Goal: Task Accomplishment & Management: Manage account settings

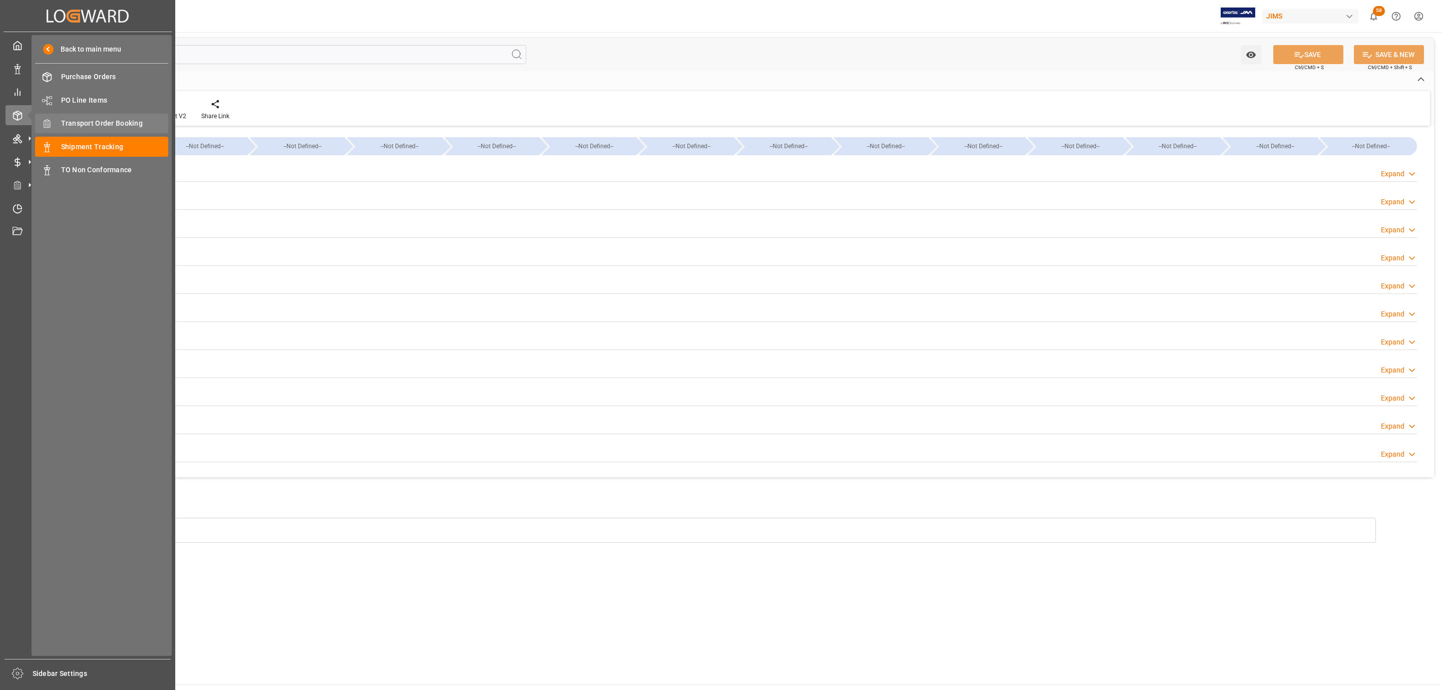
click at [122, 122] on span "Transport Order Booking" at bounding box center [115, 123] width 108 height 11
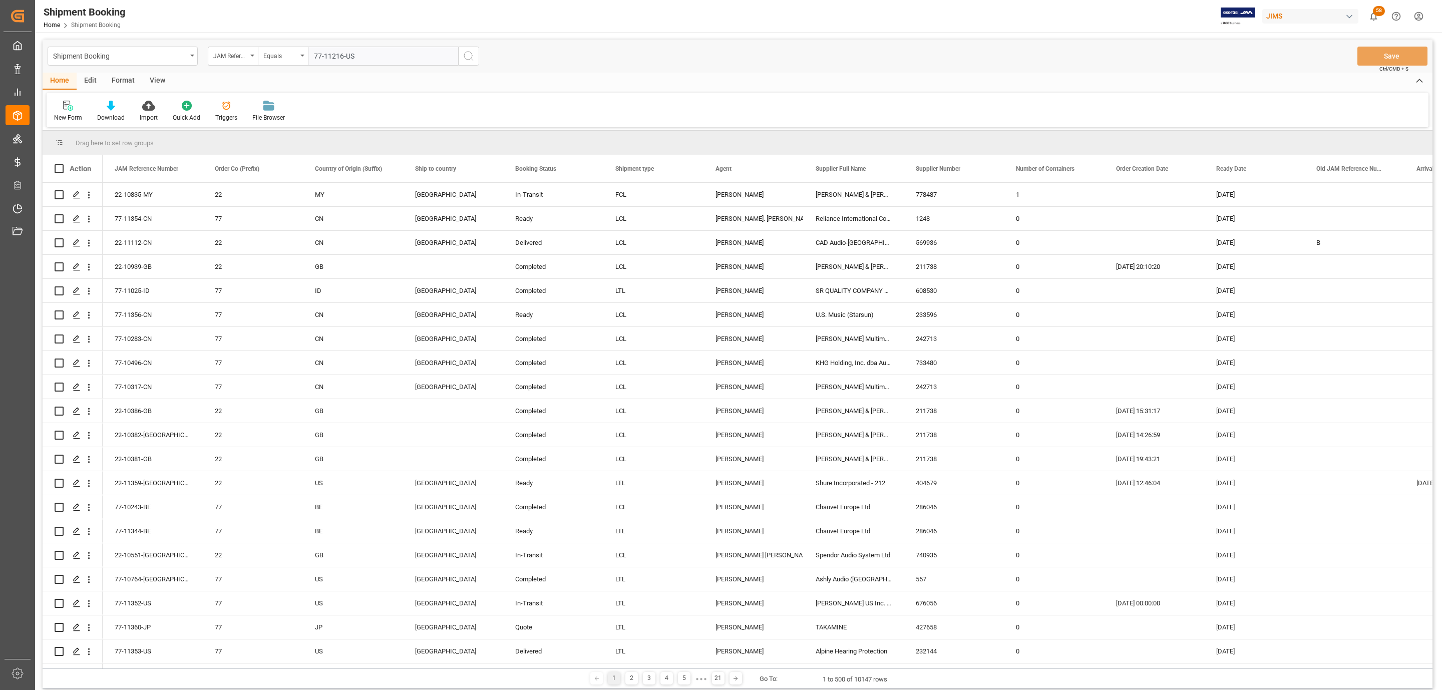
drag, startPoint x: 315, startPoint y: 56, endPoint x: 373, endPoint y: 53, distance: 57.7
click at [315, 56] on input "77-11216-US" at bounding box center [383, 56] width 150 height 19
type input "77-11216-US"
click at [469, 56] on icon "search button" at bounding box center [469, 56] width 12 height 12
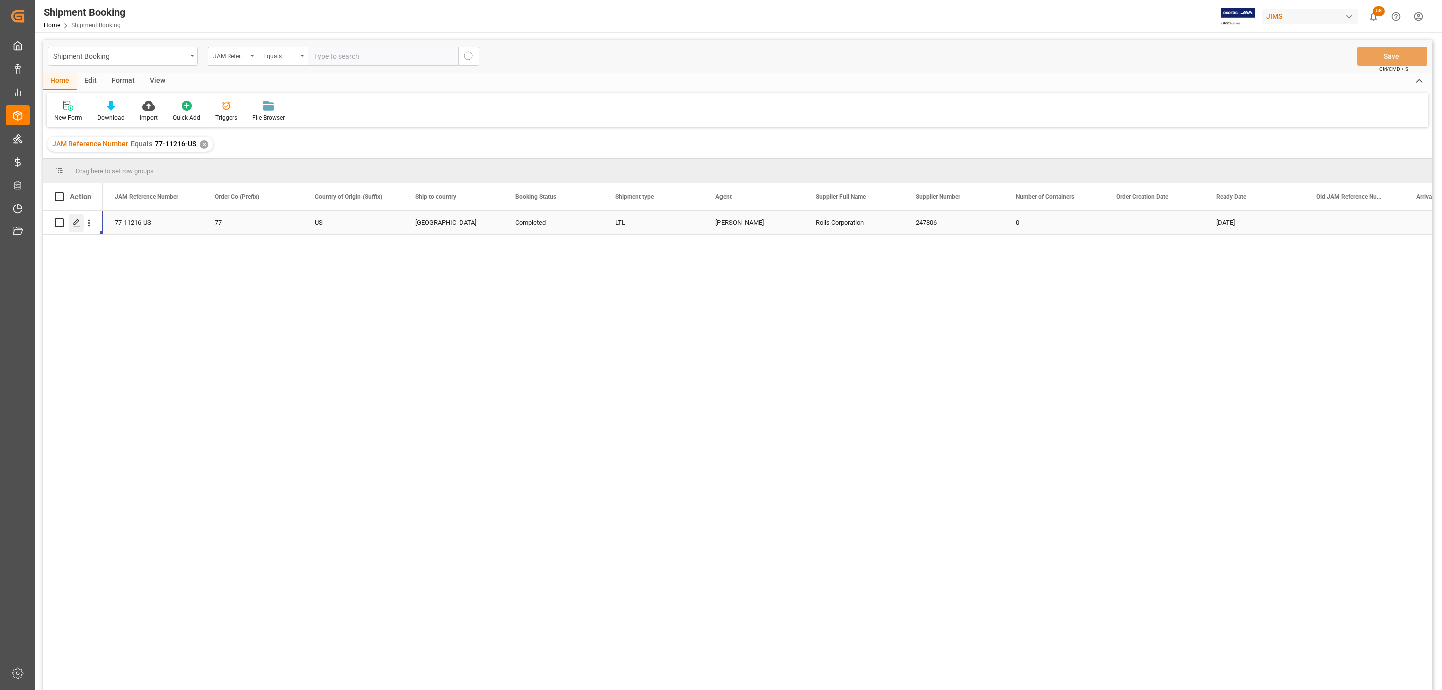
click at [77, 221] on polygon "Press SPACE to select this row." at bounding box center [76, 222] width 5 height 5
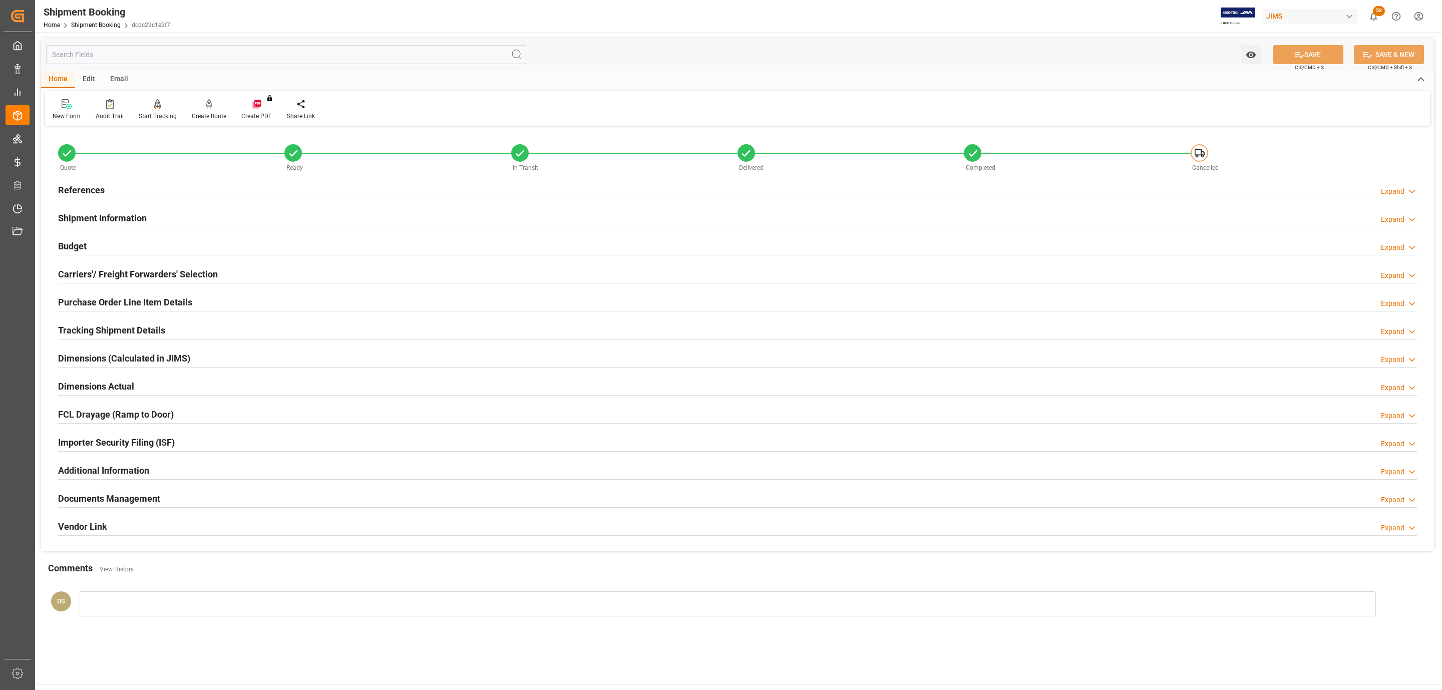
click at [178, 277] on h2 "Carriers'/ Freight Forwarders' Selection" at bounding box center [138, 274] width 160 height 14
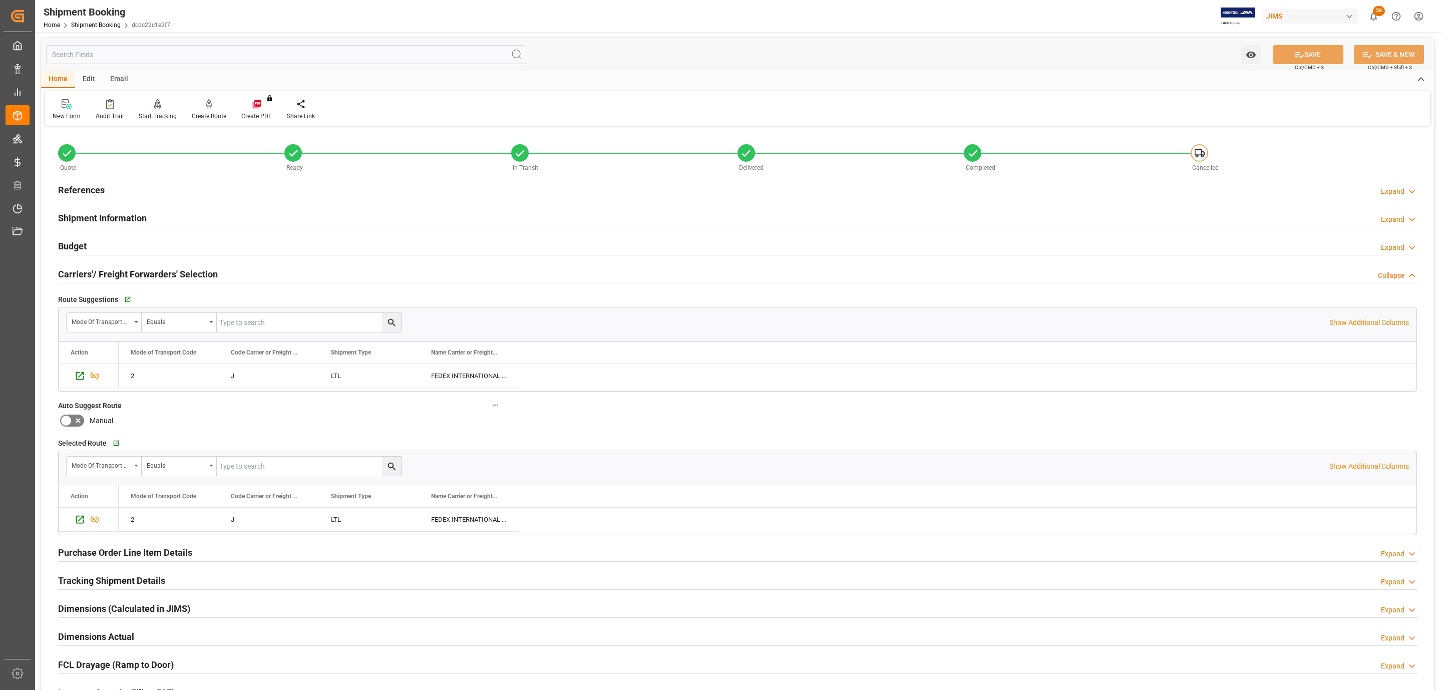
click at [236, 263] on div "Carriers'/ Freight Forwarders' Selection Collapse" at bounding box center [737, 274] width 1373 height 28
click at [222, 267] on div "Carriers'/ Freight Forwarders' Selection Collapse" at bounding box center [737, 273] width 1359 height 19
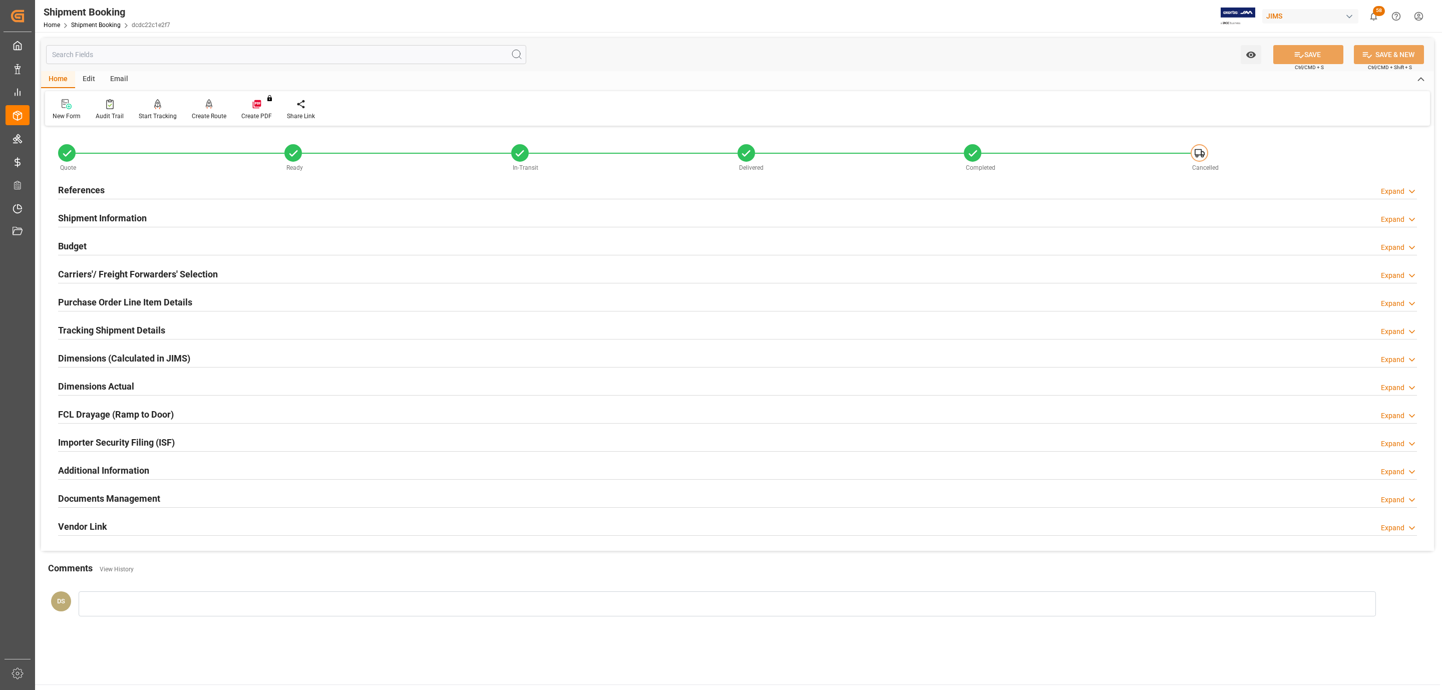
click at [101, 239] on div "Budget Expand" at bounding box center [737, 245] width 1359 height 19
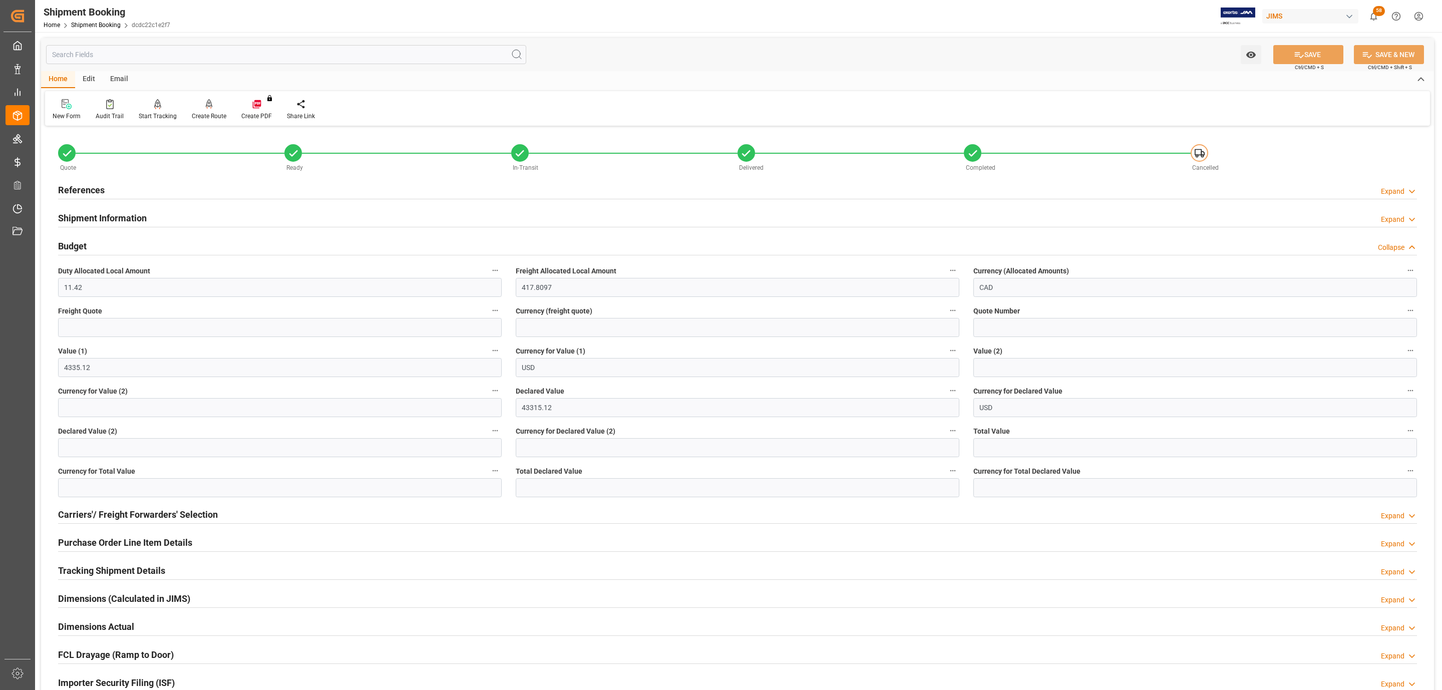
click at [125, 180] on div "References Expand" at bounding box center [737, 189] width 1359 height 19
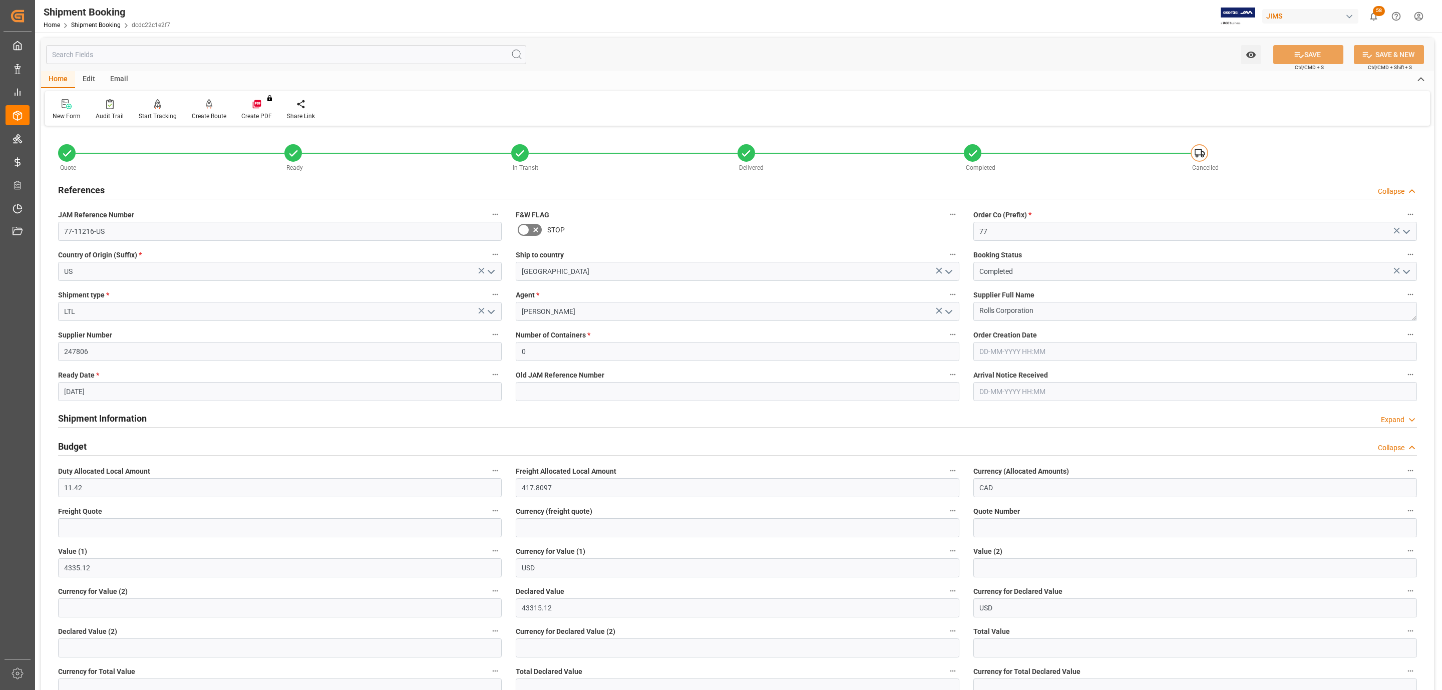
click at [125, 180] on div "References Collapse" at bounding box center [737, 189] width 1359 height 19
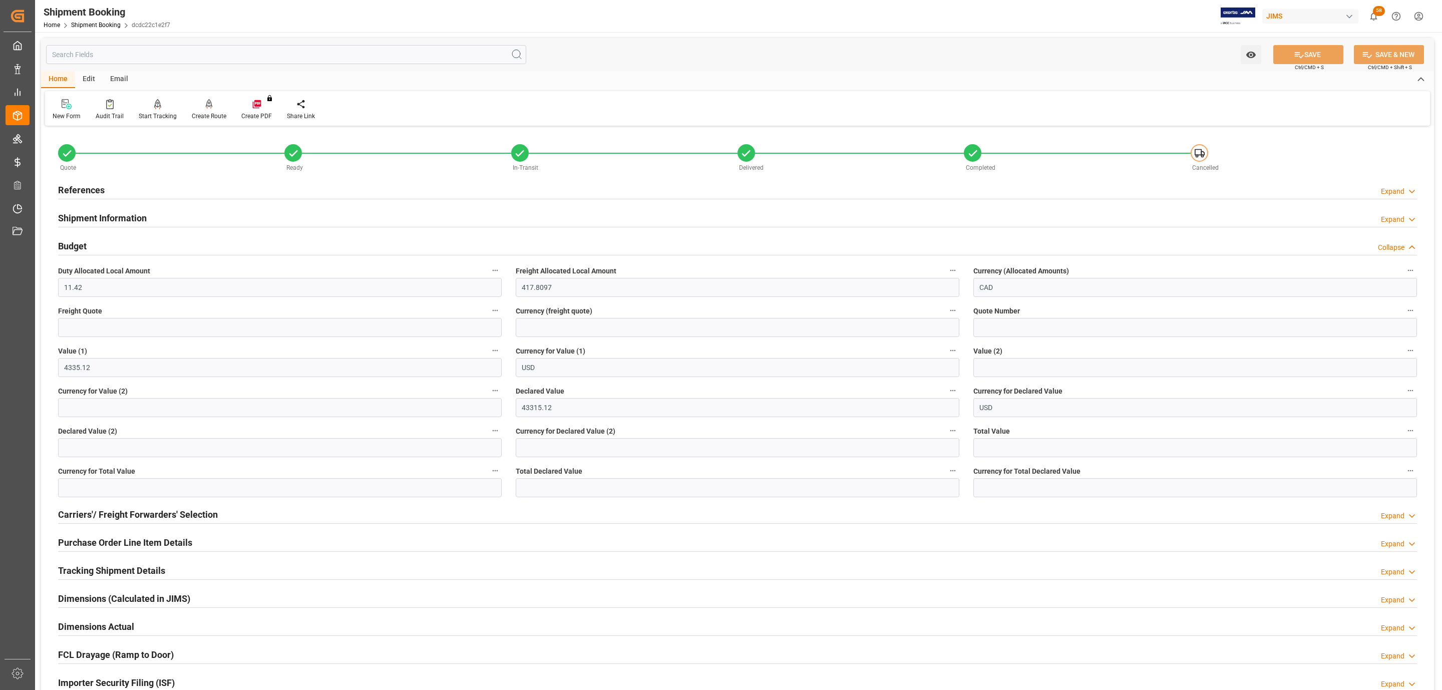
click at [103, 221] on h2 "Shipment Information" at bounding box center [102, 218] width 89 height 14
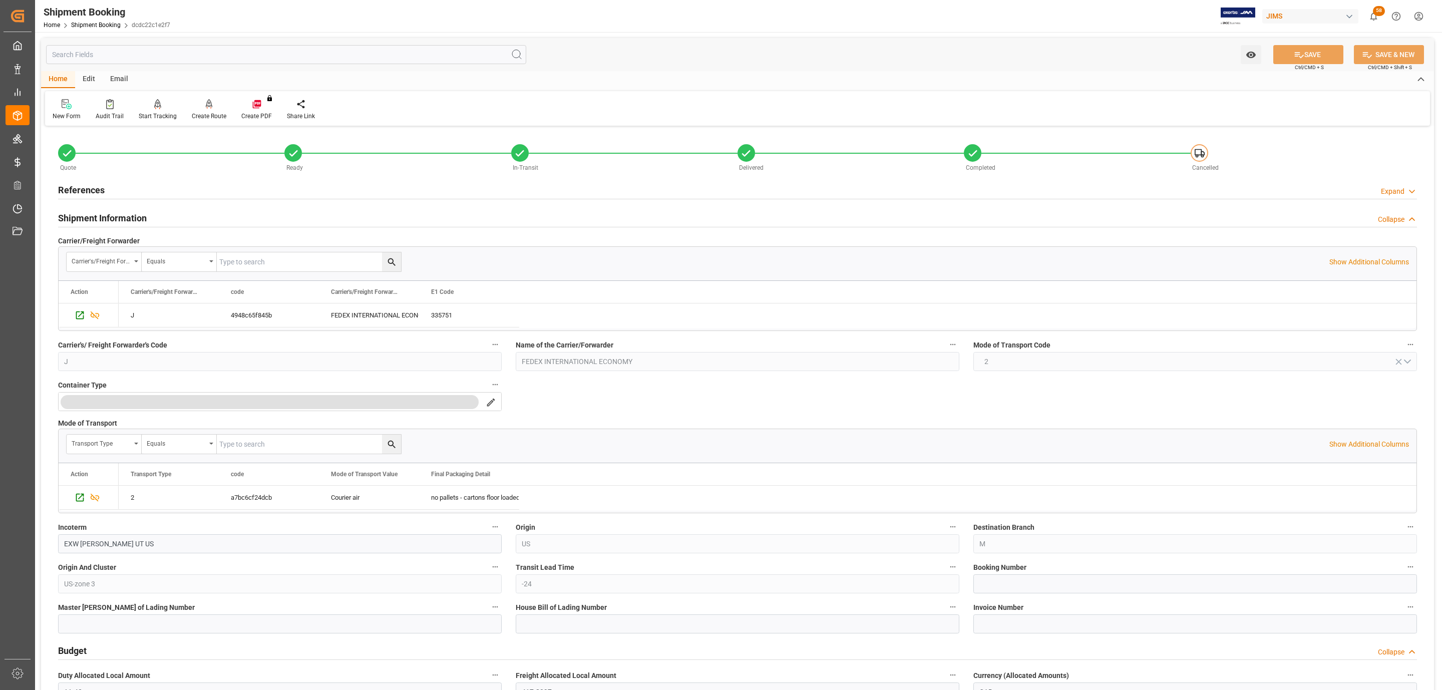
click at [103, 221] on h2 "Shipment Information" at bounding box center [102, 218] width 89 height 14
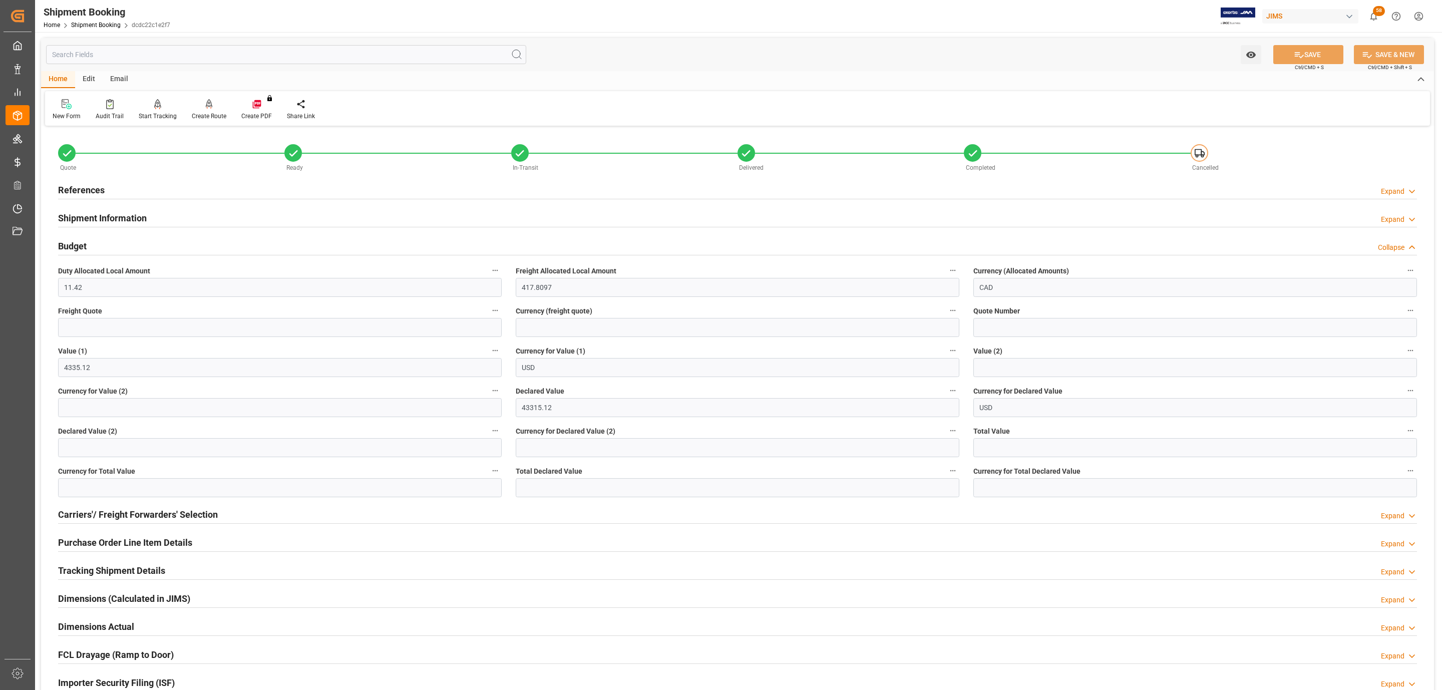
click at [137, 178] on div "References Expand" at bounding box center [737, 190] width 1373 height 28
click at [140, 191] on div "References Expand" at bounding box center [737, 189] width 1359 height 19
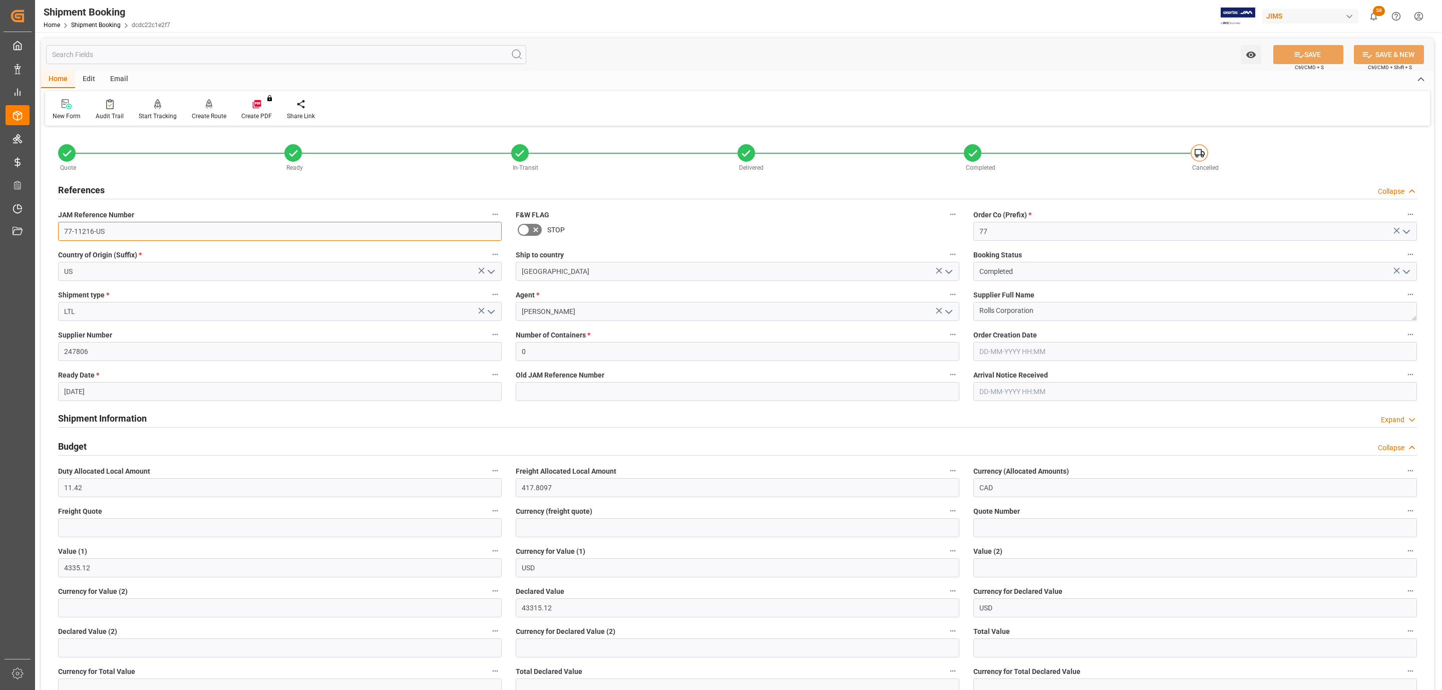
click at [116, 234] on input "77-11216-US" at bounding box center [280, 231] width 444 height 19
click at [120, 535] on input "text" at bounding box center [280, 527] width 444 height 19
type input "420"
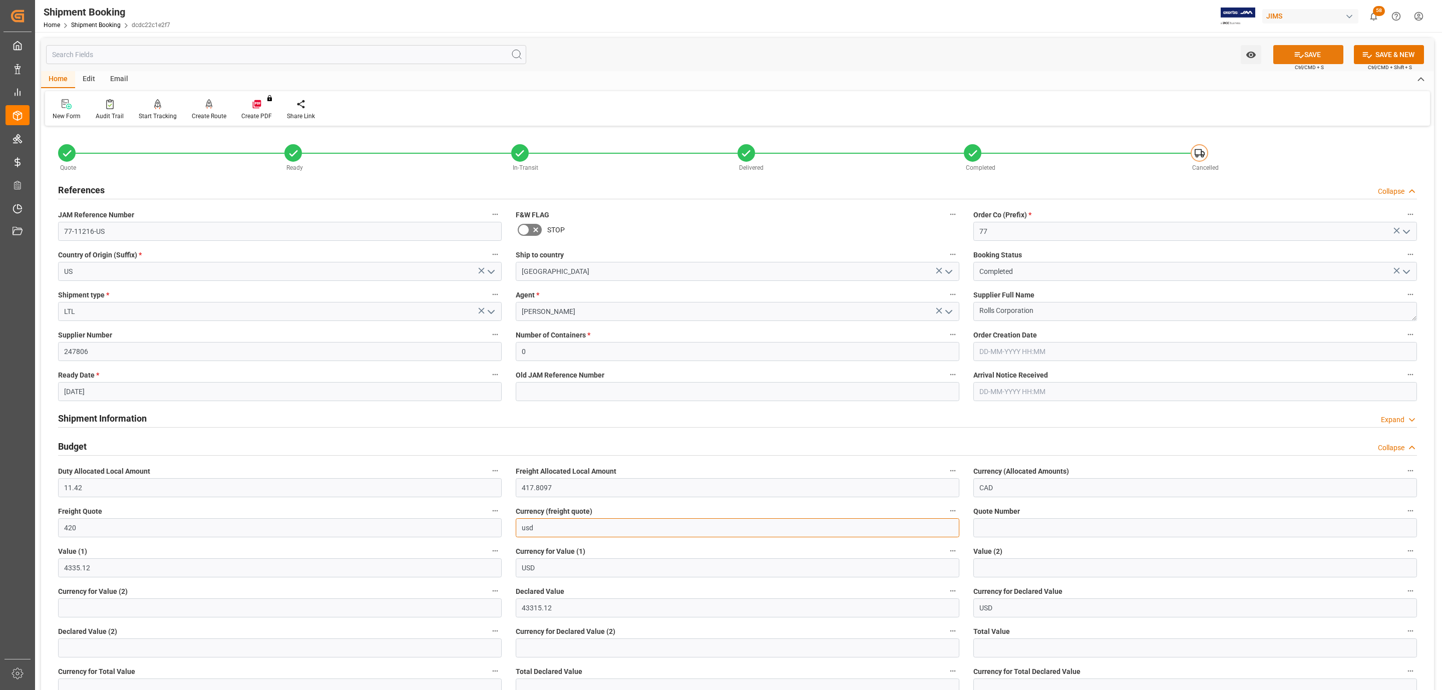
type input "usd"
drag, startPoint x: 1300, startPoint y: 53, endPoint x: 1269, endPoint y: 78, distance: 39.5
click at [1300, 53] on icon at bounding box center [1299, 55] width 11 height 11
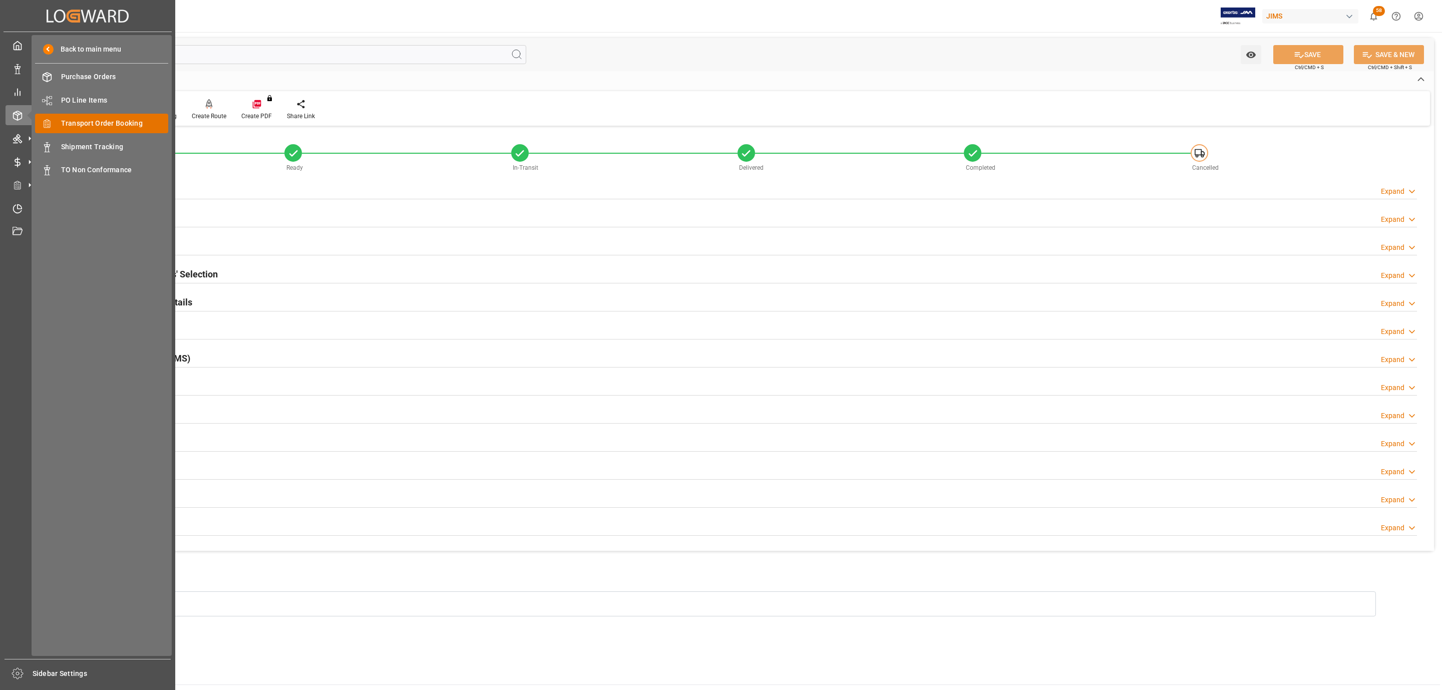
click at [146, 133] on div "Transport Order Booking Transport Order Booking" at bounding box center [101, 124] width 133 height 20
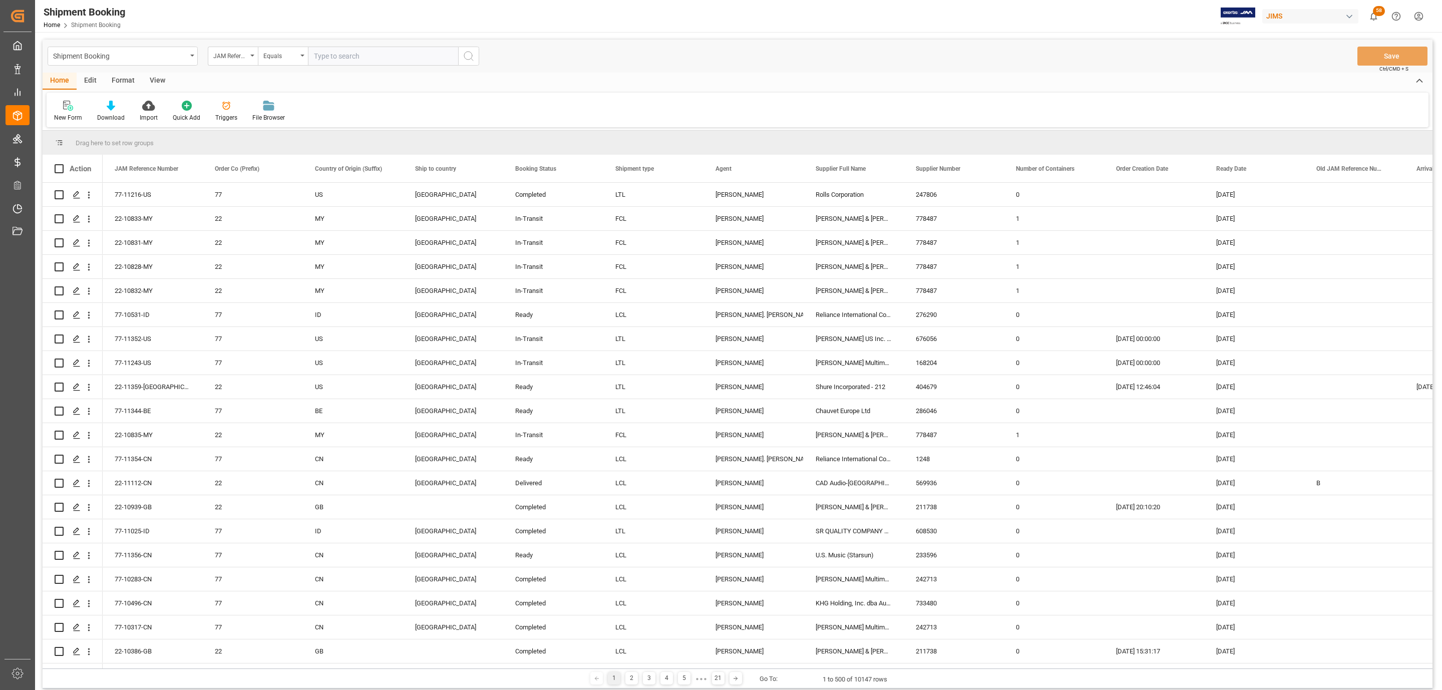
click at [342, 55] on input "text" at bounding box center [383, 56] width 150 height 19
paste input "77-10872-[GEOGRAPHIC_DATA]"
type input "77-10872-[GEOGRAPHIC_DATA]"
click at [472, 54] on icon "search button" at bounding box center [469, 56] width 12 height 12
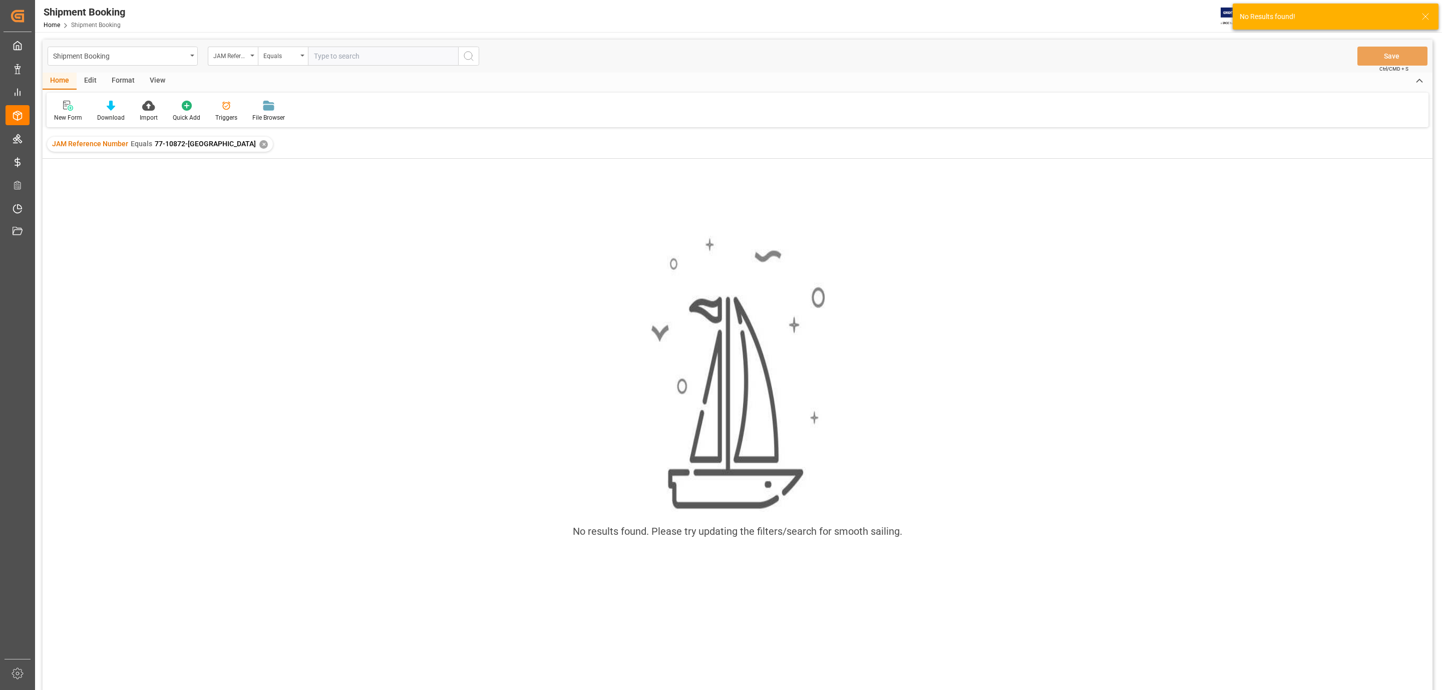
click at [376, 54] on input "text" at bounding box center [383, 56] width 150 height 19
paste input "77-10872-[GEOGRAPHIC_DATA]"
click at [259, 148] on div "✕" at bounding box center [263, 144] width 9 height 9
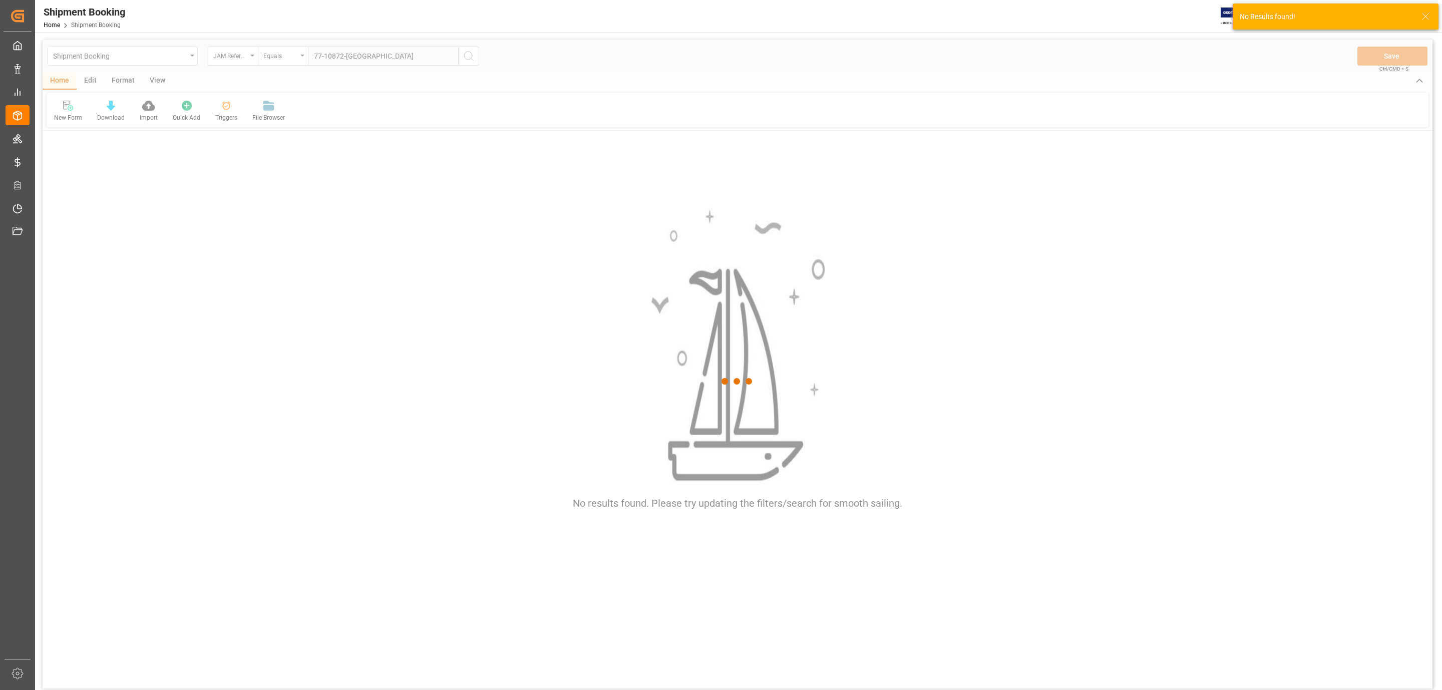
click at [391, 59] on div at bounding box center [738, 382] width 1390 height 684
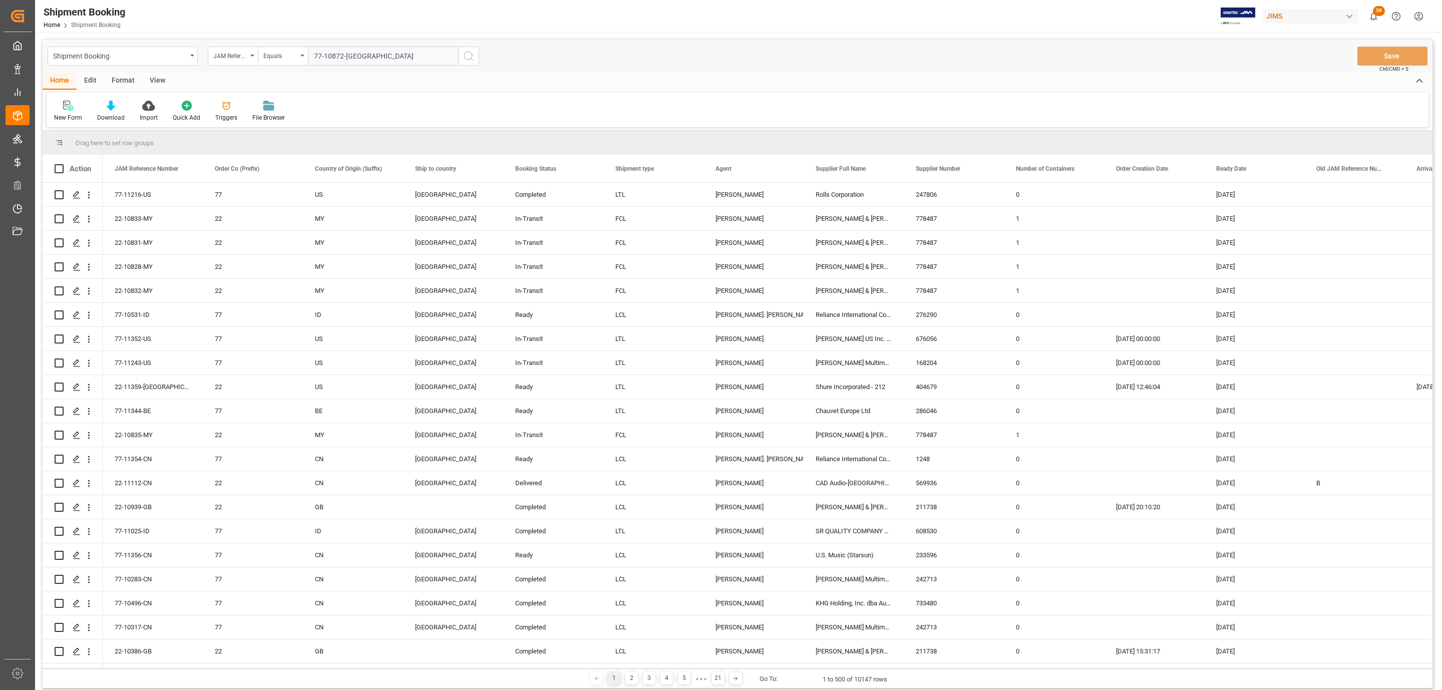
click at [376, 58] on input "77-10872-[GEOGRAPHIC_DATA]" at bounding box center [383, 56] width 150 height 19
click at [316, 56] on input "77-10872-[GEOGRAPHIC_DATA]" at bounding box center [383, 56] width 150 height 19
type input "77-10872-[GEOGRAPHIC_DATA]"
click at [467, 56] on icon "search button" at bounding box center [469, 56] width 12 height 12
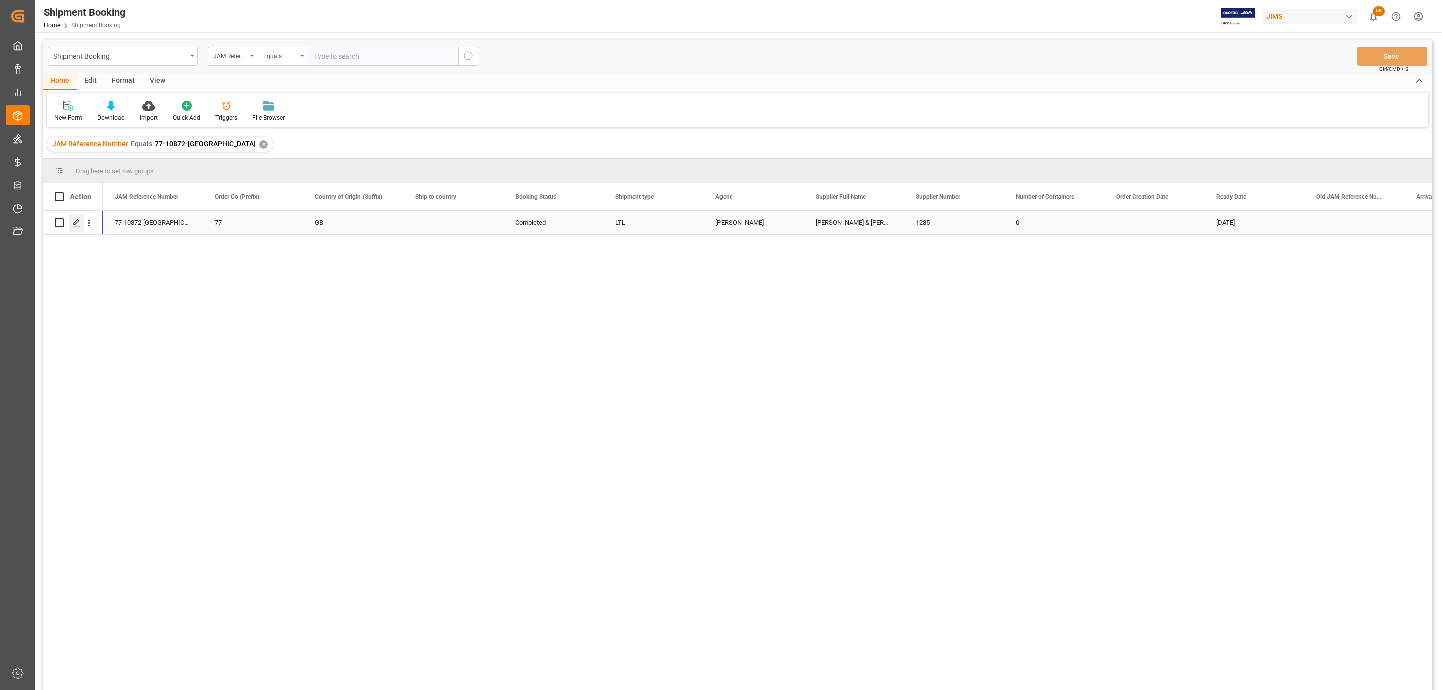
click at [74, 224] on polygon "Press SPACE to select this row." at bounding box center [76, 222] width 5 height 5
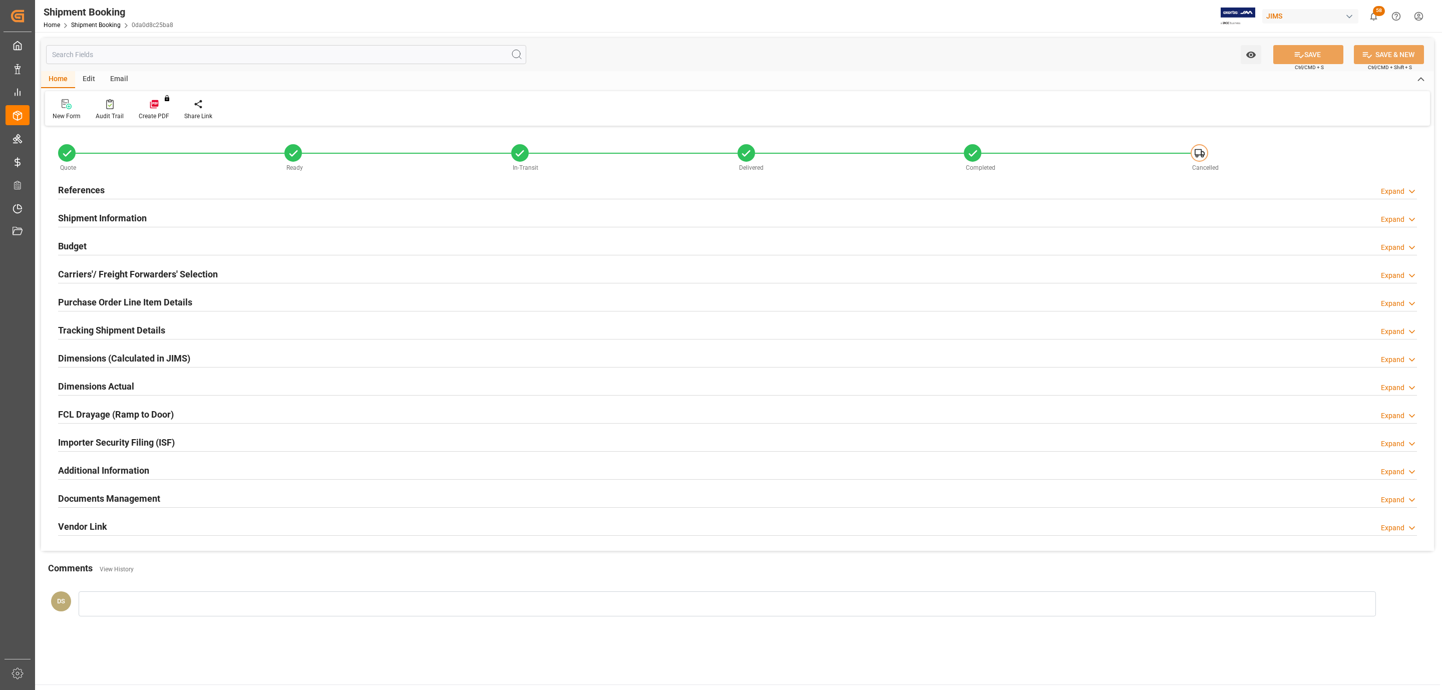
type input "74.8405"
type input "83.4874"
type input "1025.84"
type input "1025.89"
click at [80, 242] on h2 "Budget" at bounding box center [72, 246] width 29 height 14
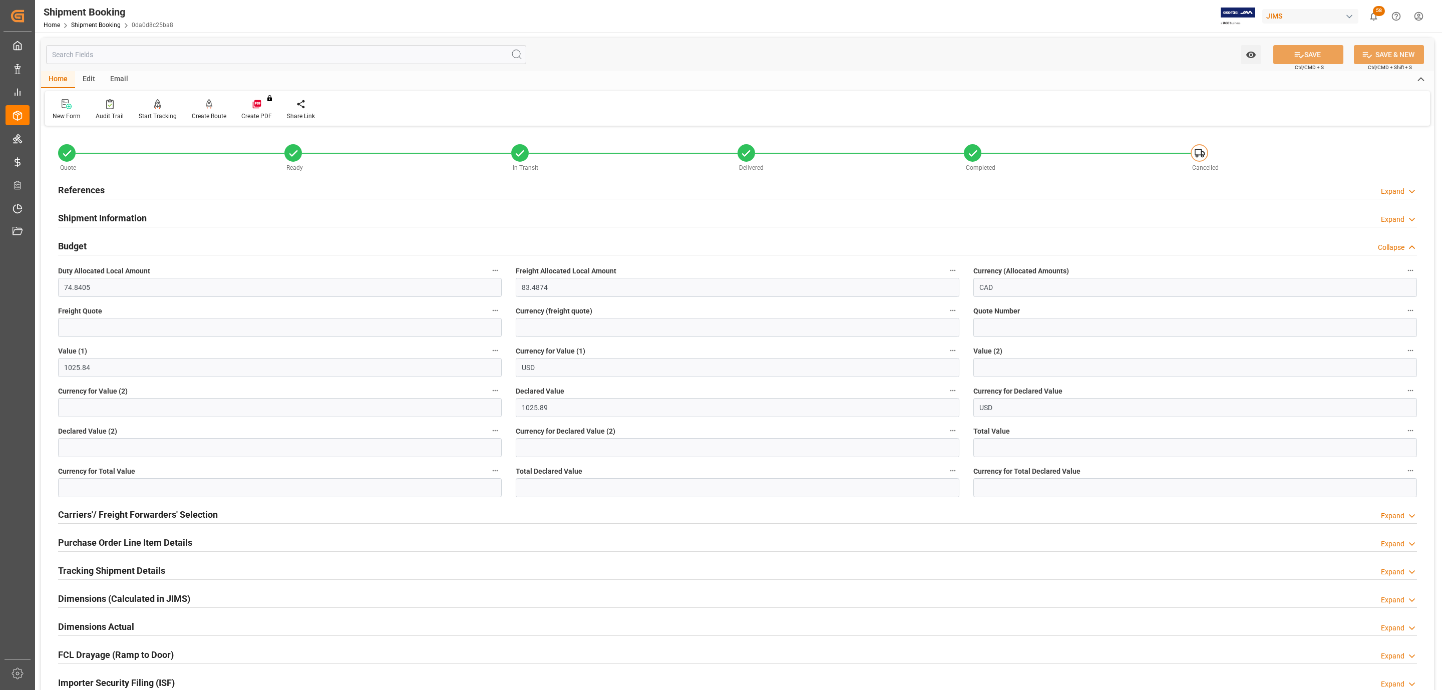
click at [98, 197] on div "References" at bounding box center [81, 189] width 47 height 19
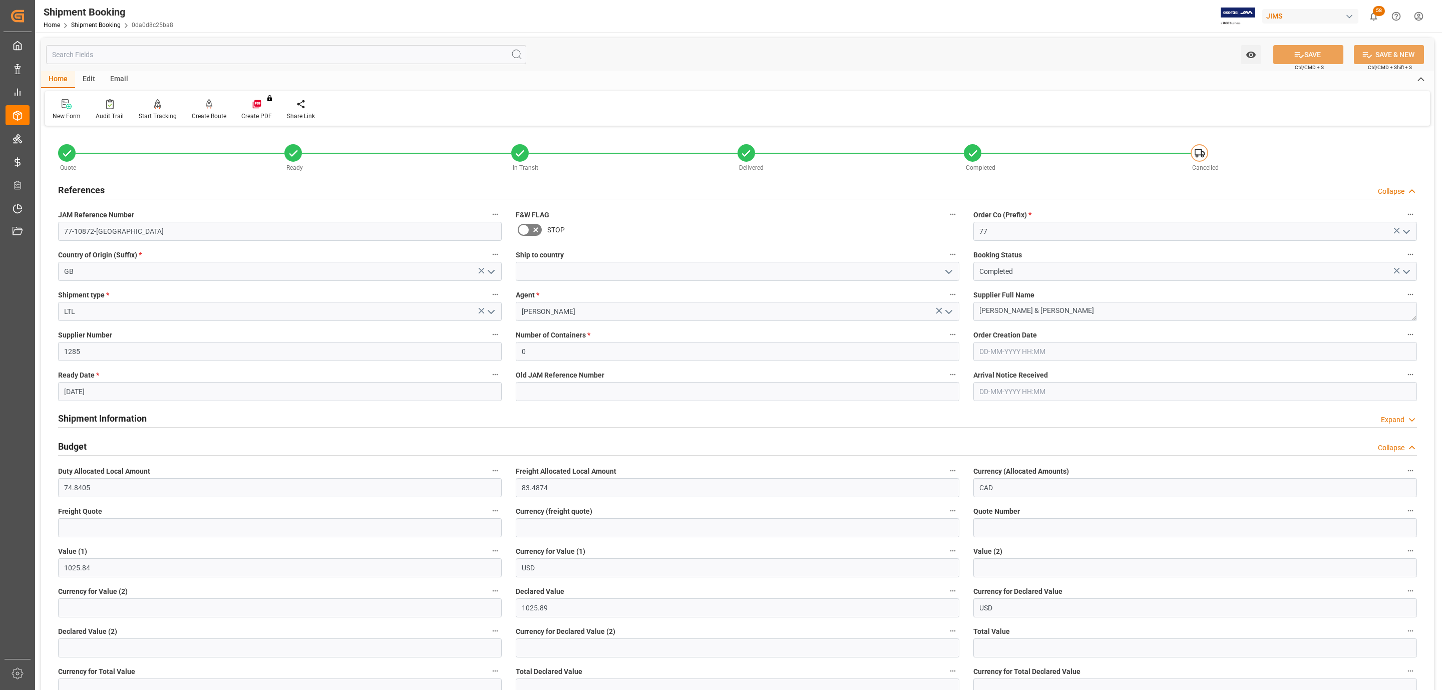
click at [98, 197] on h2 "References" at bounding box center [81, 190] width 47 height 14
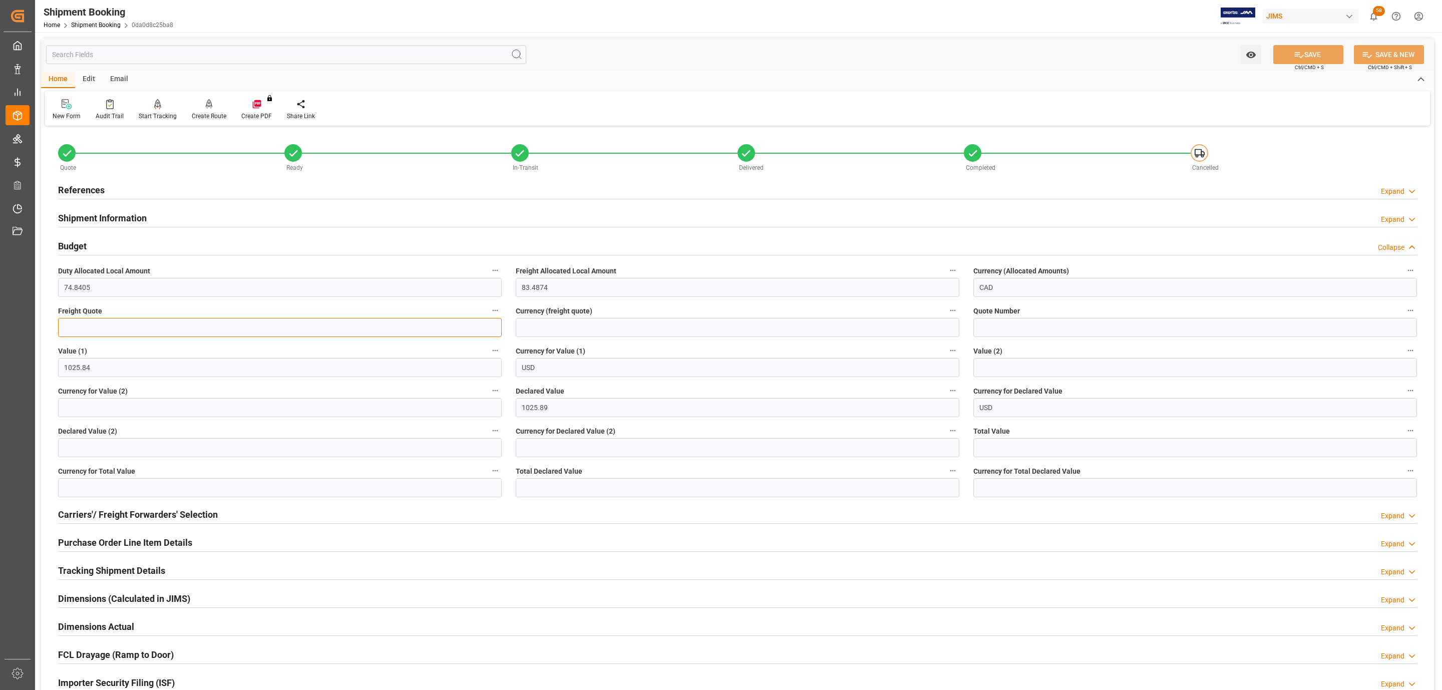
click at [79, 326] on input "text" at bounding box center [280, 327] width 444 height 19
type input "5"
type input "143"
type input "g"
type input "GBP"
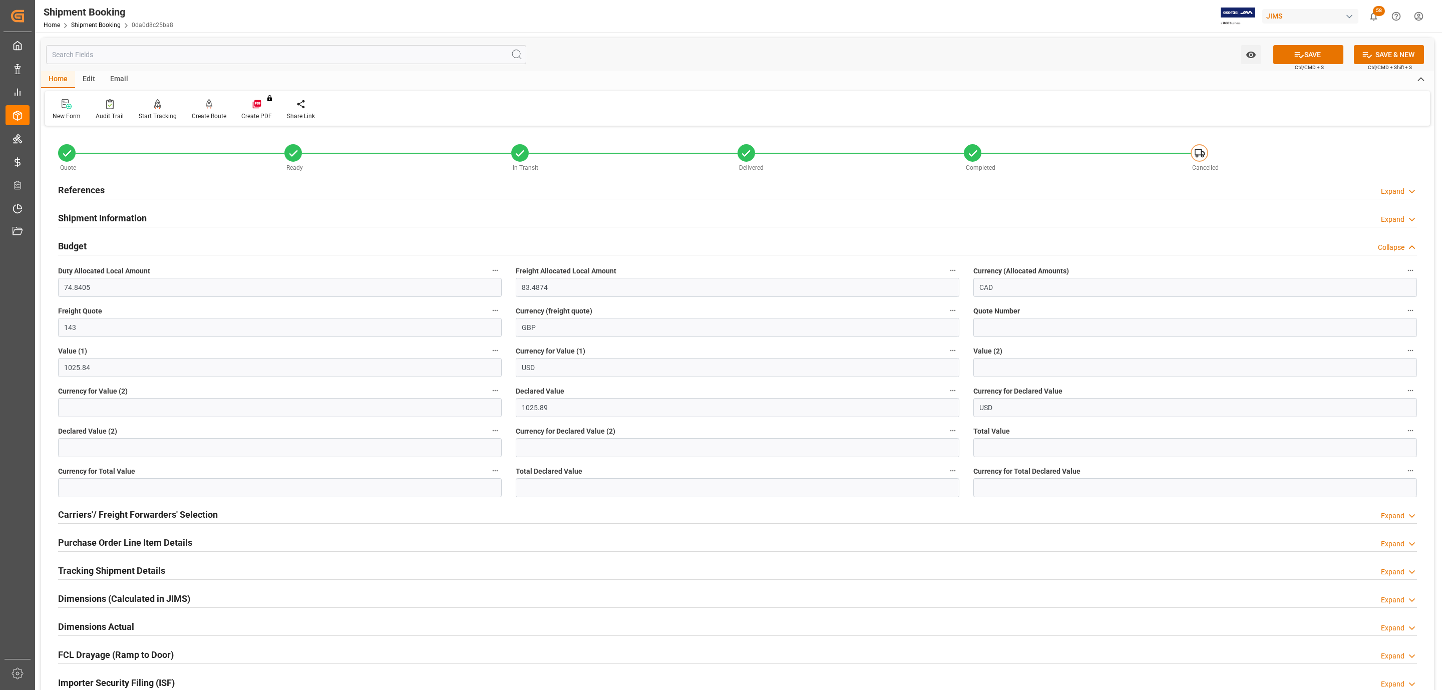
click at [1302, 53] on button "SAVE" at bounding box center [1308, 54] width 70 height 19
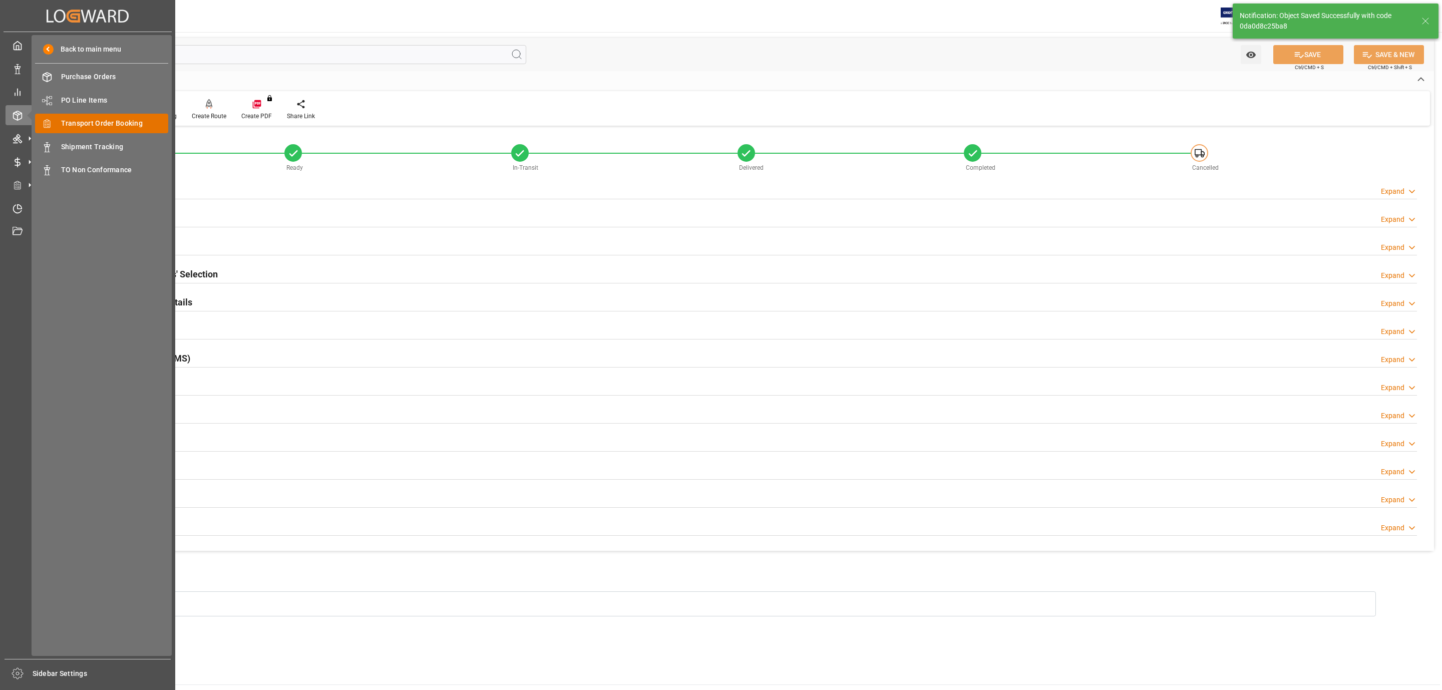
click at [125, 122] on span "Transport Order Booking" at bounding box center [115, 123] width 108 height 11
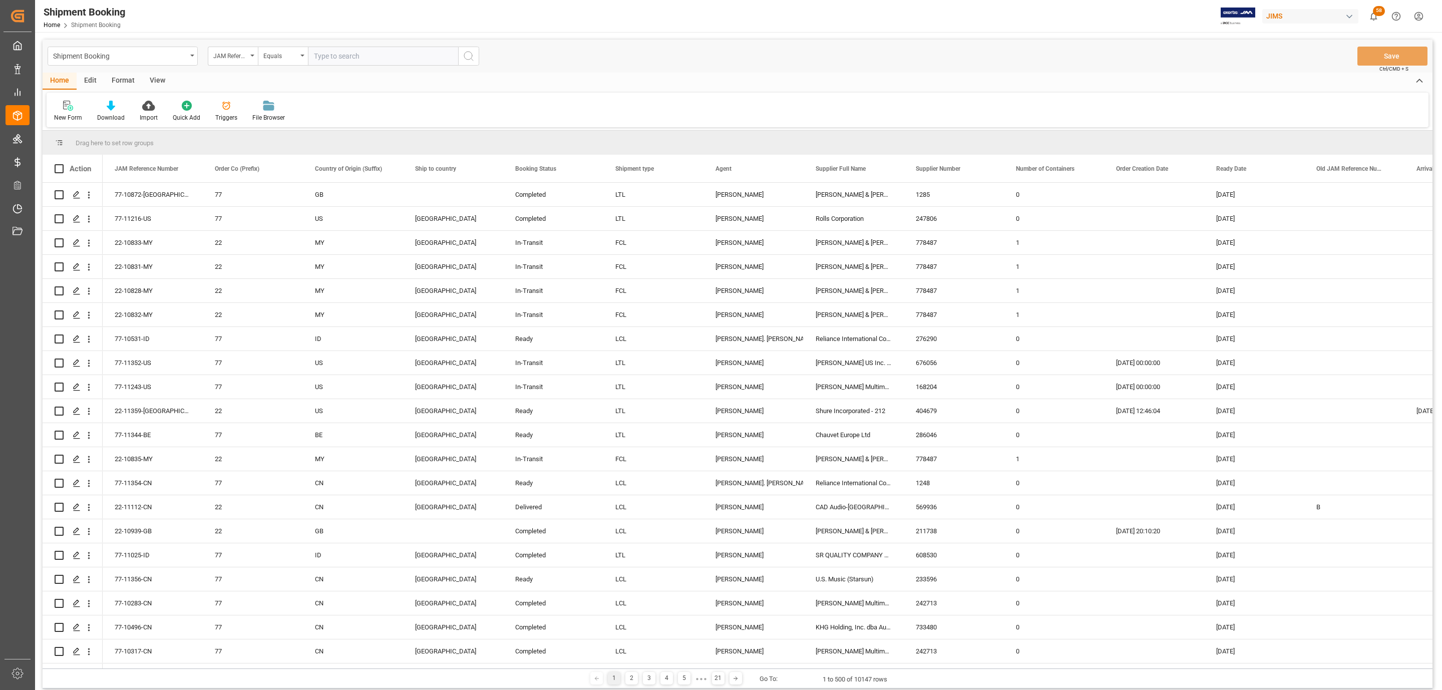
paste input "77-10966-US"
type input "77-10966-US"
click at [469, 53] on icon "search button" at bounding box center [469, 56] width 12 height 12
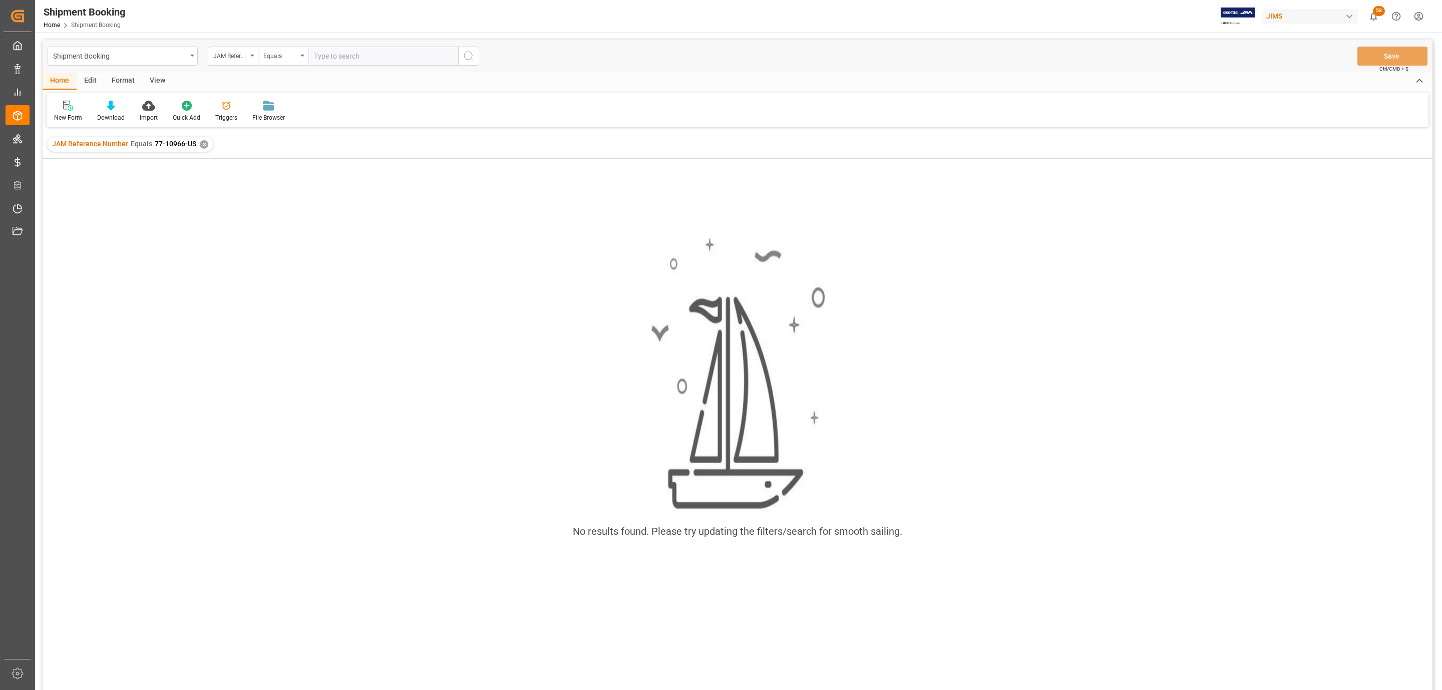
click at [205, 144] on div "✕" at bounding box center [204, 144] width 9 height 9
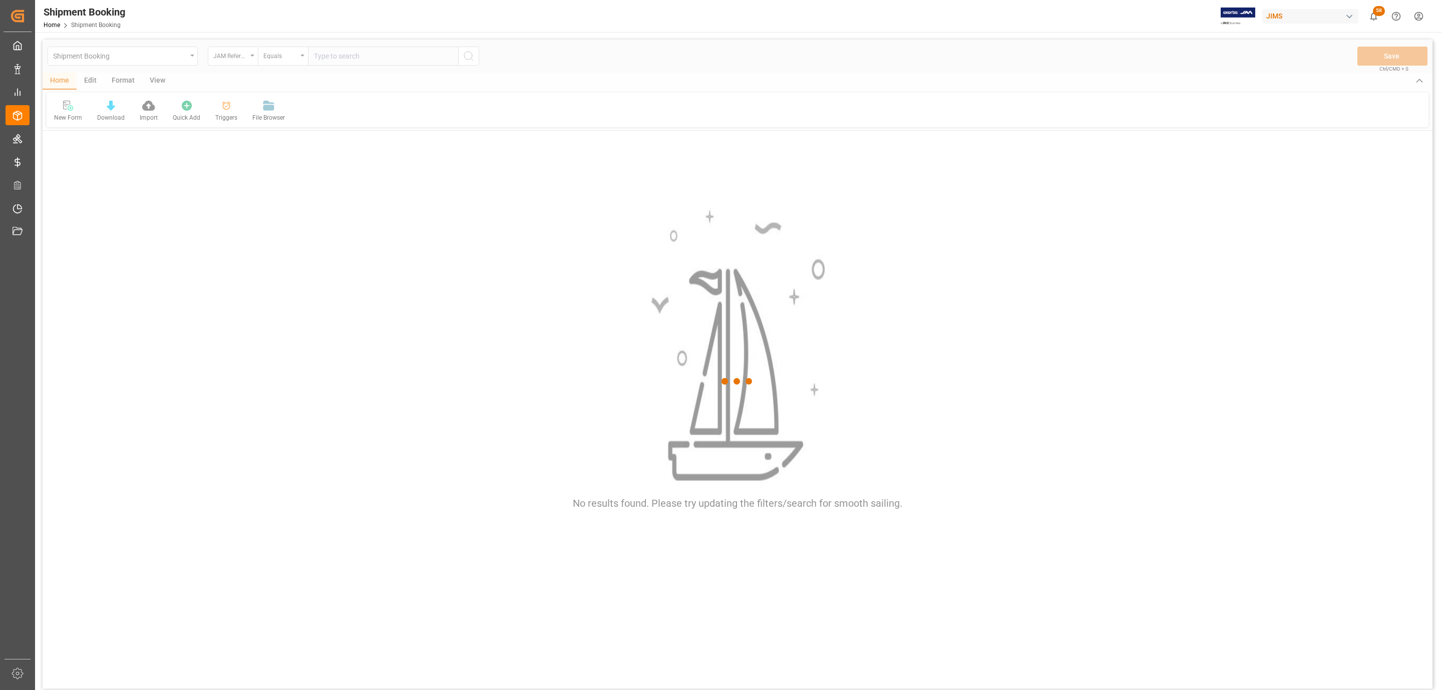
drag, startPoint x: 346, startPoint y: 44, endPoint x: 338, endPoint y: 55, distance: 13.2
click at [343, 48] on div at bounding box center [738, 382] width 1390 height 684
